Goal: Check status: Check status

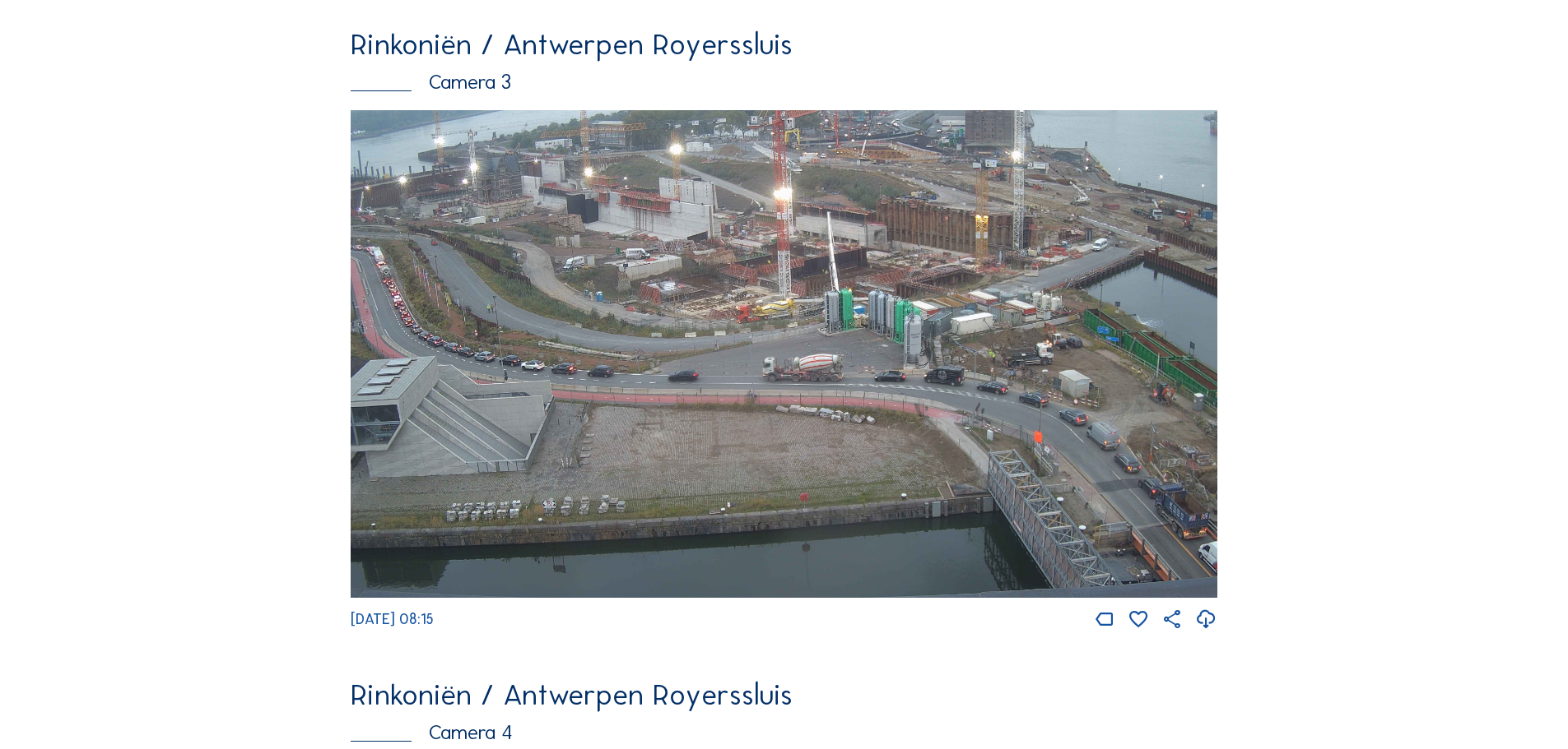
scroll to position [2123, 0]
click at [476, 387] on img at bounding box center [784, 355] width 867 height 488
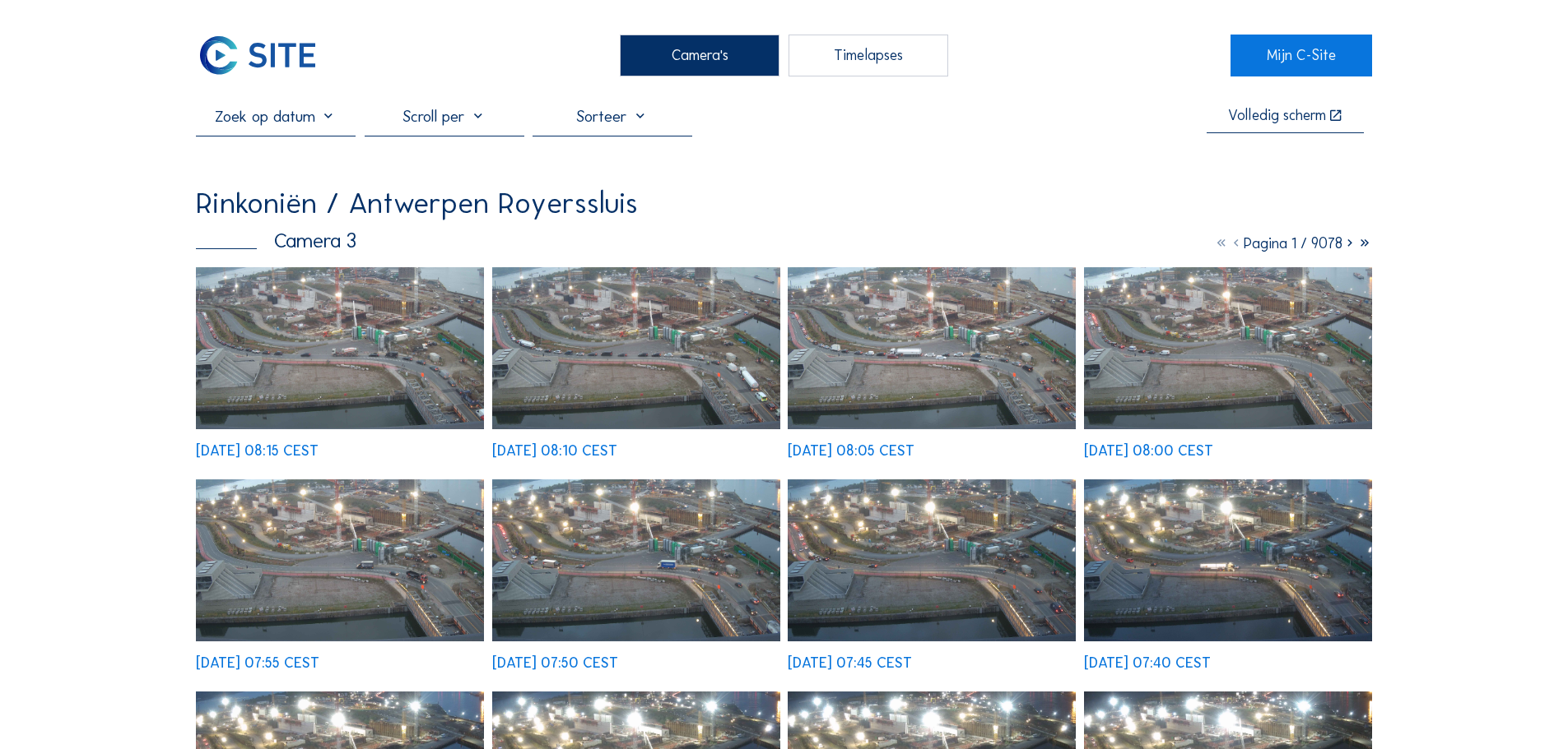
click at [403, 322] on img at bounding box center [341, 348] width 288 height 162
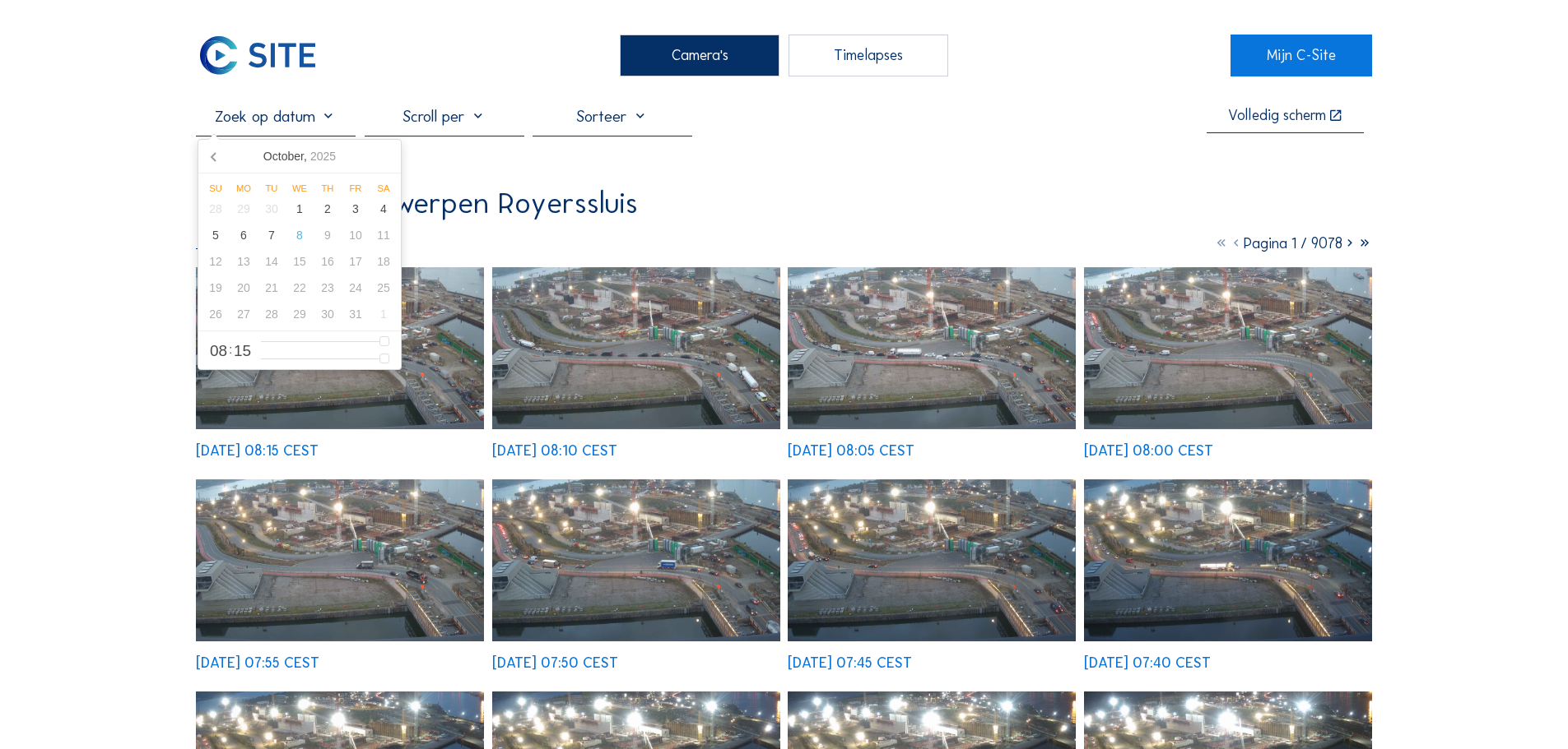
click at [324, 112] on input "text" at bounding box center [276, 116] width 159 height 20
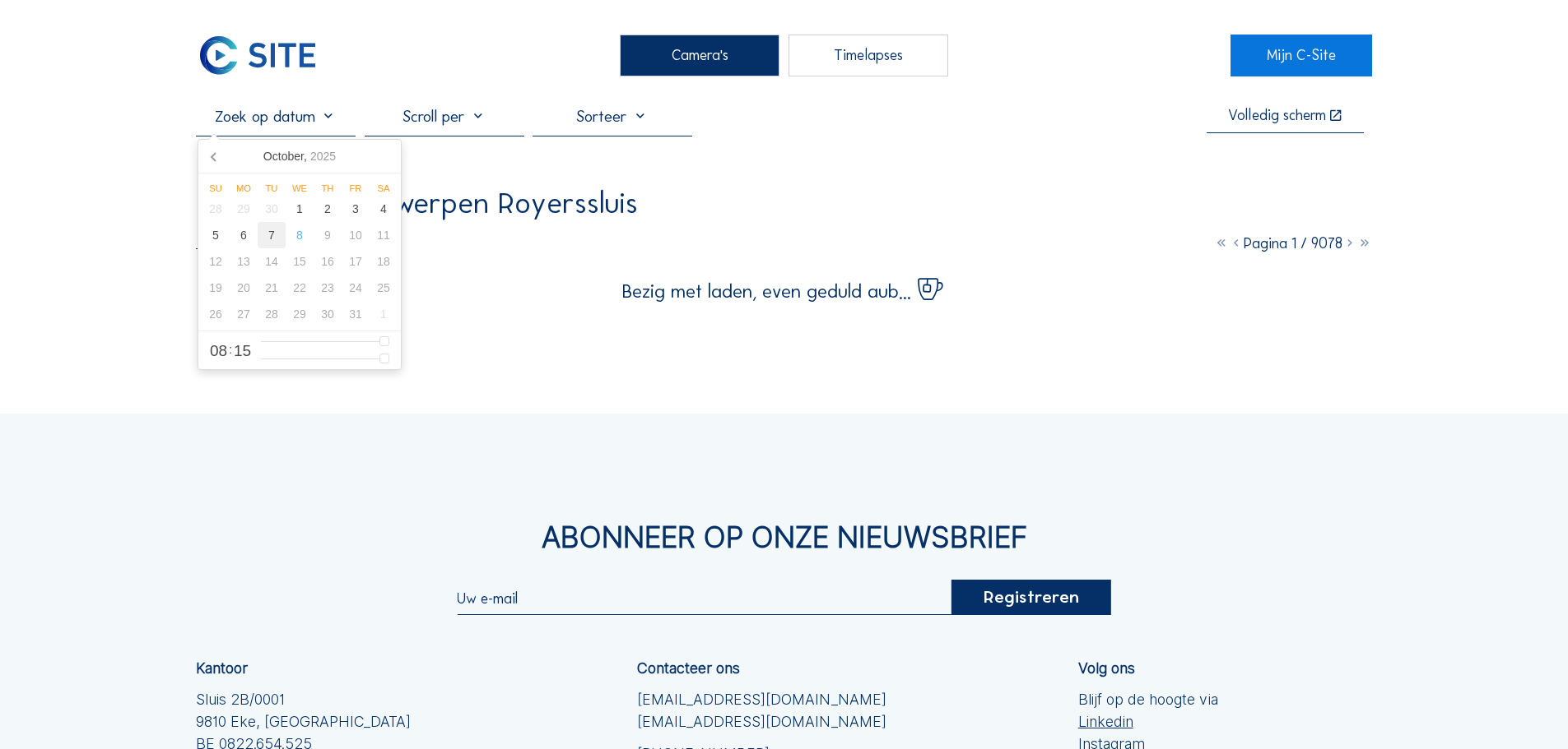
click at [274, 233] on div "7" at bounding box center [272, 235] width 28 height 27
type input "[DATE] 13:15"
type input "13"
click at [332, 345] on input "range" at bounding box center [324, 341] width 128 height 14
type input "[DATE] 19:15"
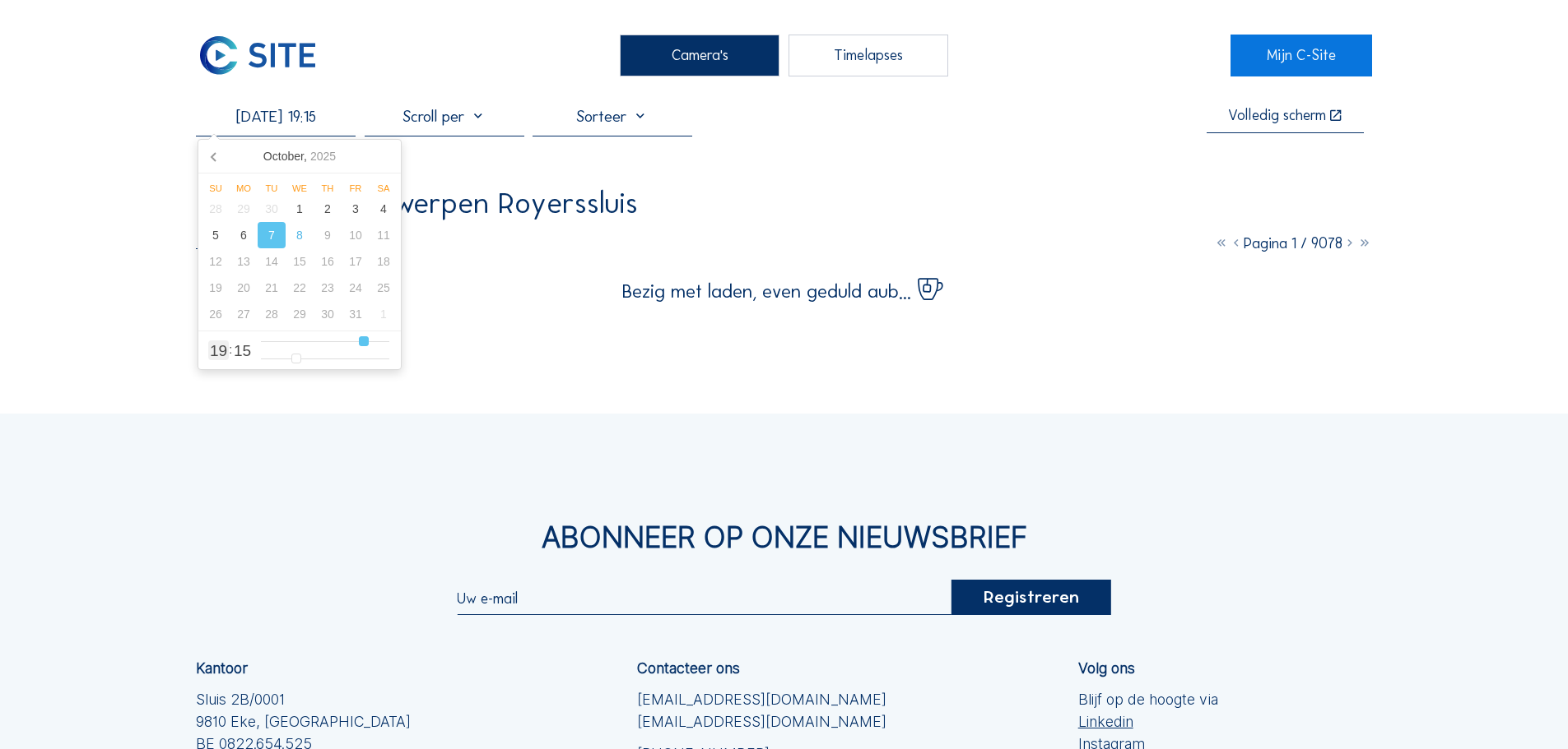
type input "19"
click at [364, 343] on input "range" at bounding box center [324, 341] width 128 height 14
type input "[DATE] 16:15"
type input "16"
click at [346, 345] on input "range" at bounding box center [324, 341] width 128 height 14
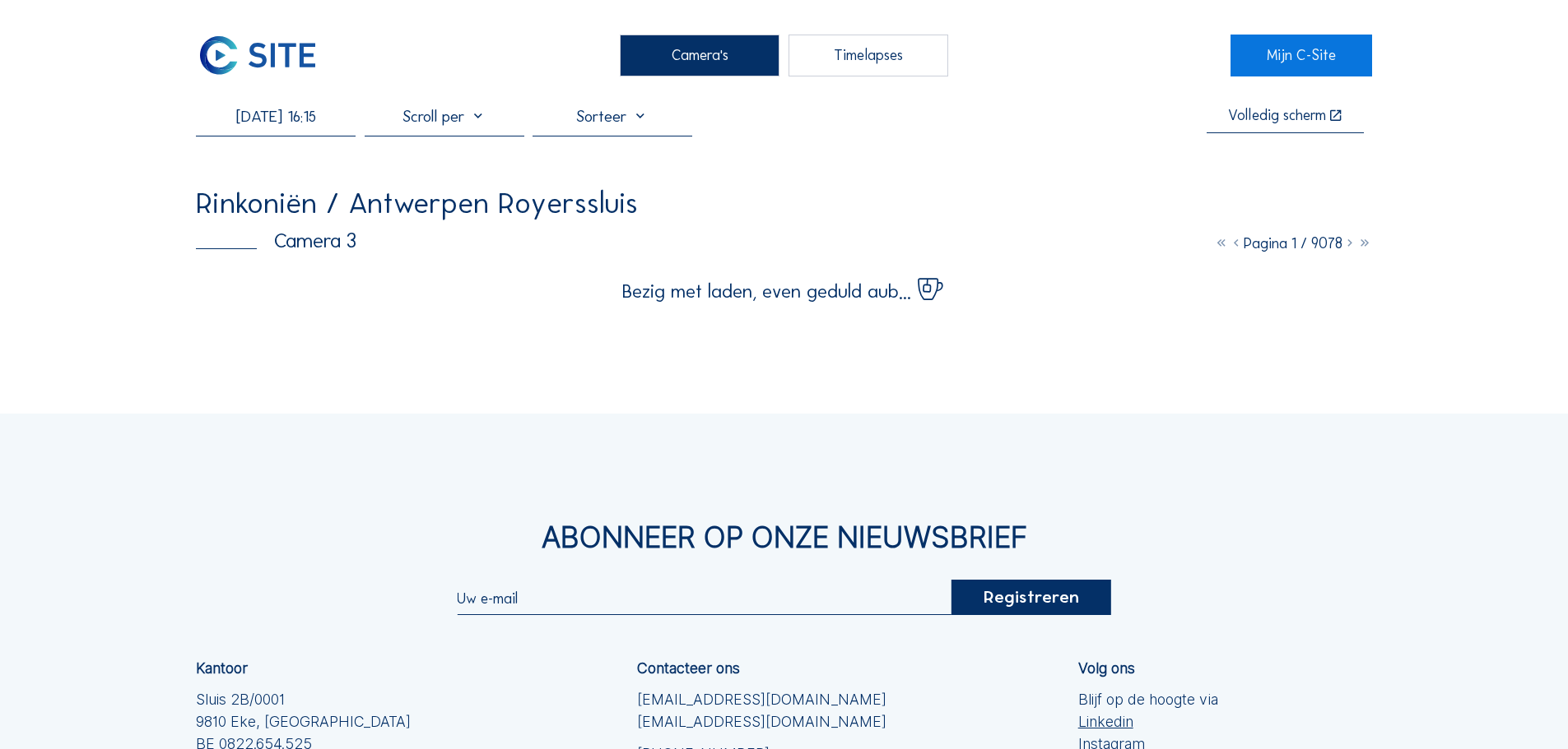
click at [90, 270] on div "Camera's Timelapses Mijn C-Site [DATE] 16:15 Volledig scherm Rinkoniën / Antwer…" at bounding box center [784, 503] width 1568 height 1007
